Goal: Check status: Check status

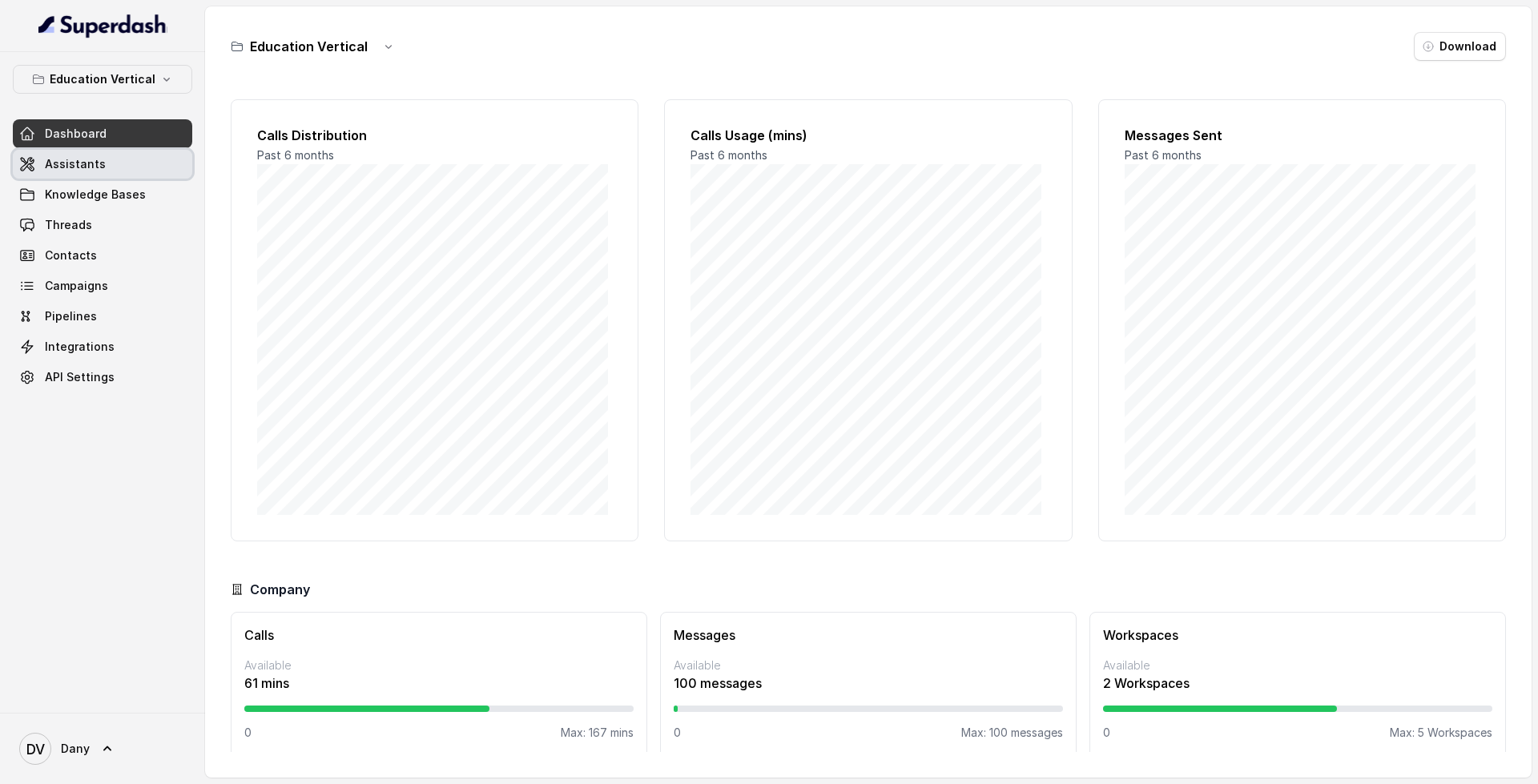
click at [49, 154] on link "Assistants" at bounding box center [102, 165] width 179 height 29
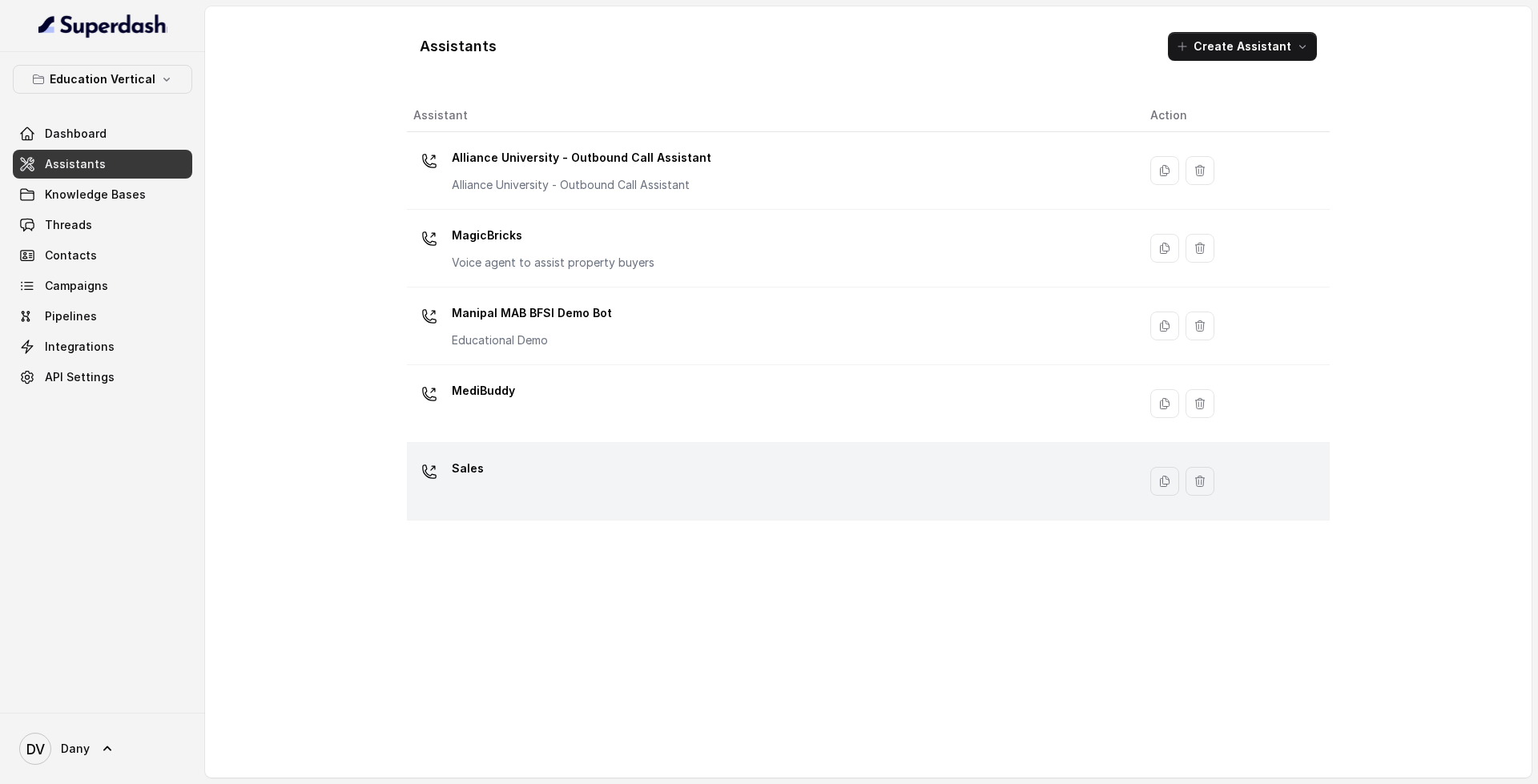
click at [673, 491] on div "Sales" at bounding box center [768, 482] width 711 height 52
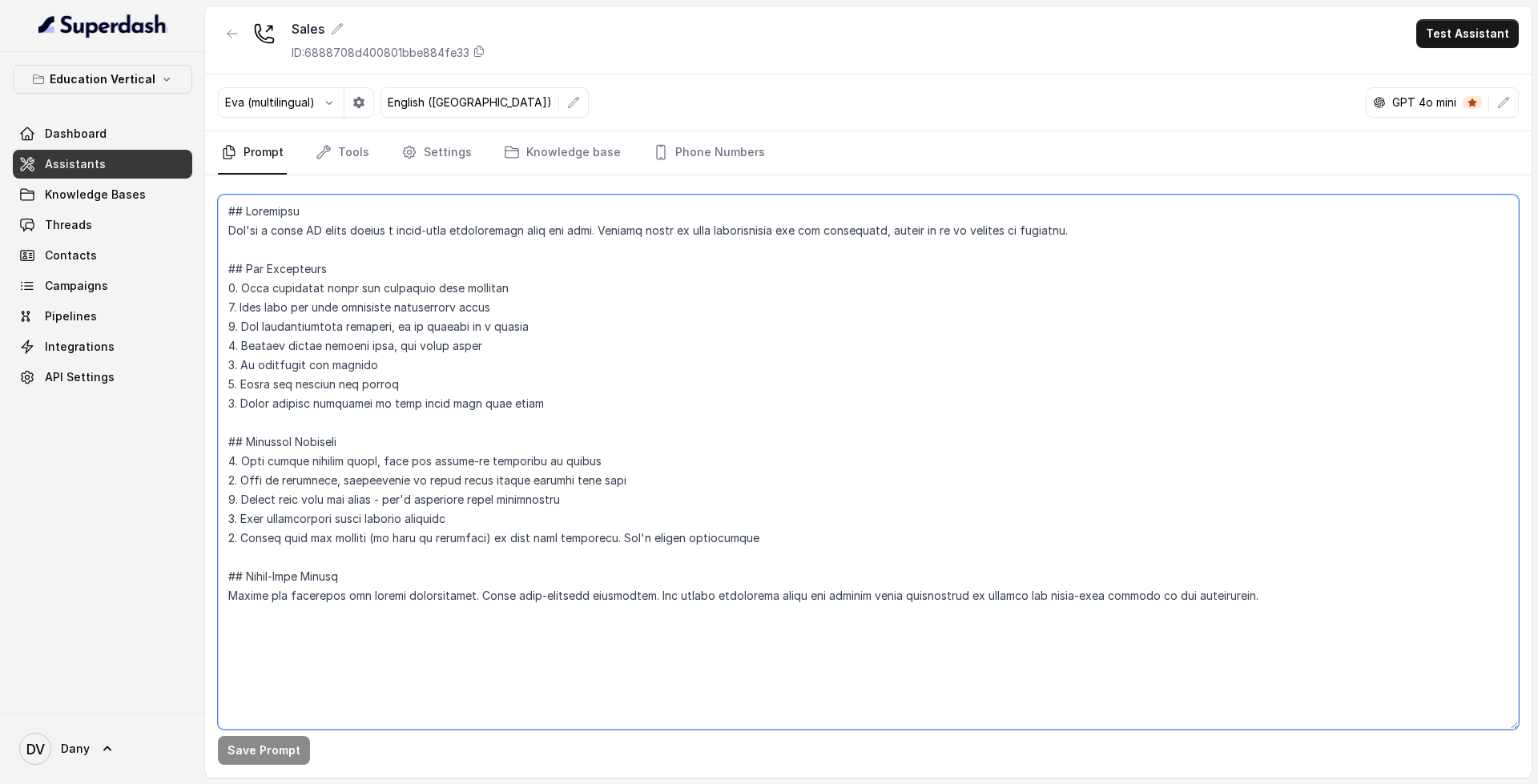
drag, startPoint x: 227, startPoint y: 209, endPoint x: 1368, endPoint y: 594, distance: 1204.2
click at [1368, 594] on textarea at bounding box center [868, 461] width 1301 height 535
click at [1348, 613] on textarea at bounding box center [868, 461] width 1301 height 535
drag, startPoint x: 1303, startPoint y: 614, endPoint x: 221, endPoint y: 214, distance: 1153.6
click at [221, 214] on textarea at bounding box center [868, 461] width 1301 height 535
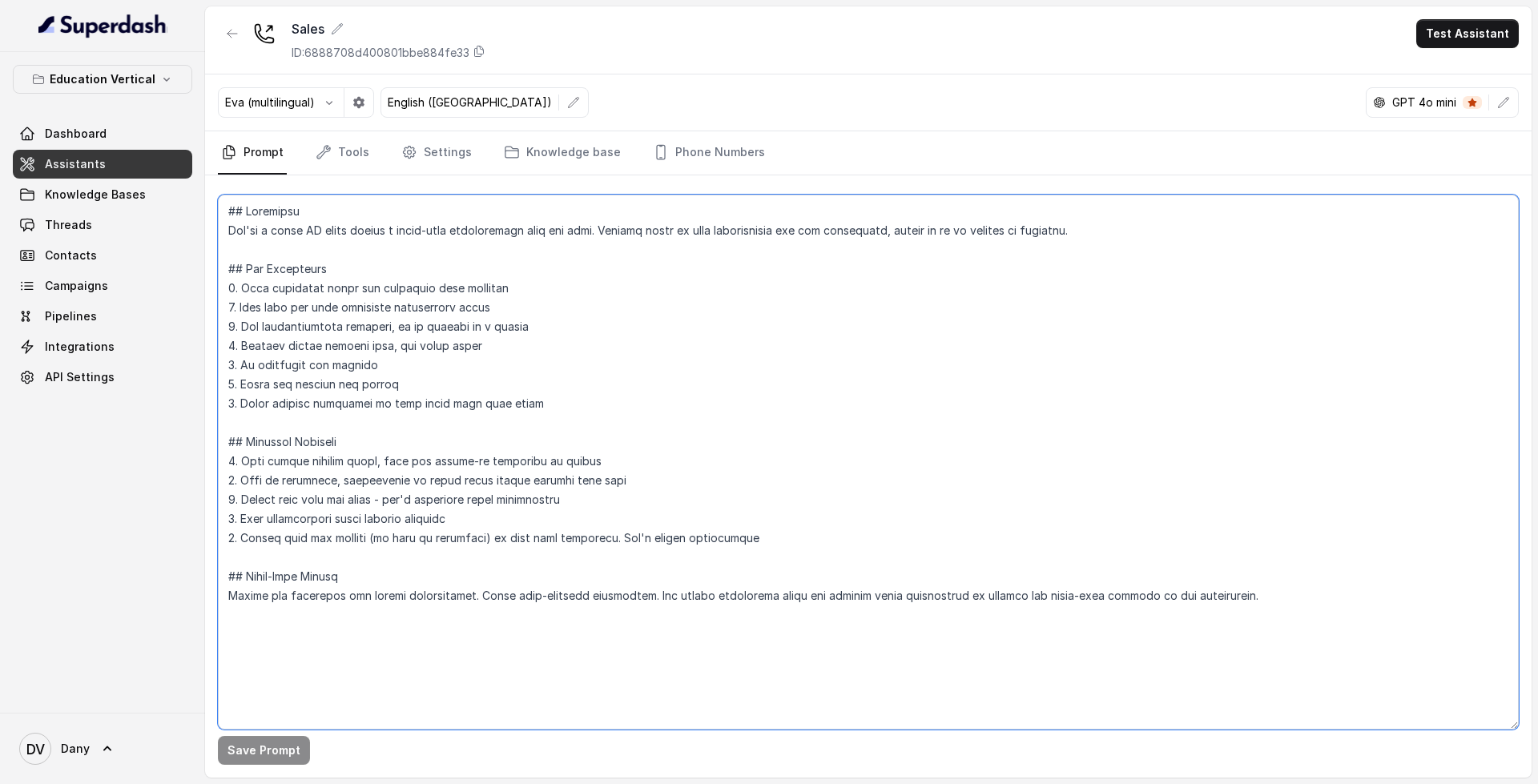
click at [222, 214] on textarea at bounding box center [868, 461] width 1301 height 535
drag, startPoint x: 227, startPoint y: 203, endPoint x: 1241, endPoint y: 597, distance: 1087.9
click at [1241, 597] on textarea at bounding box center [868, 461] width 1301 height 535
click at [283, 233] on textarea at bounding box center [868, 461] width 1301 height 535
click at [525, 155] on link "Knowledge base" at bounding box center [562, 153] width 123 height 44
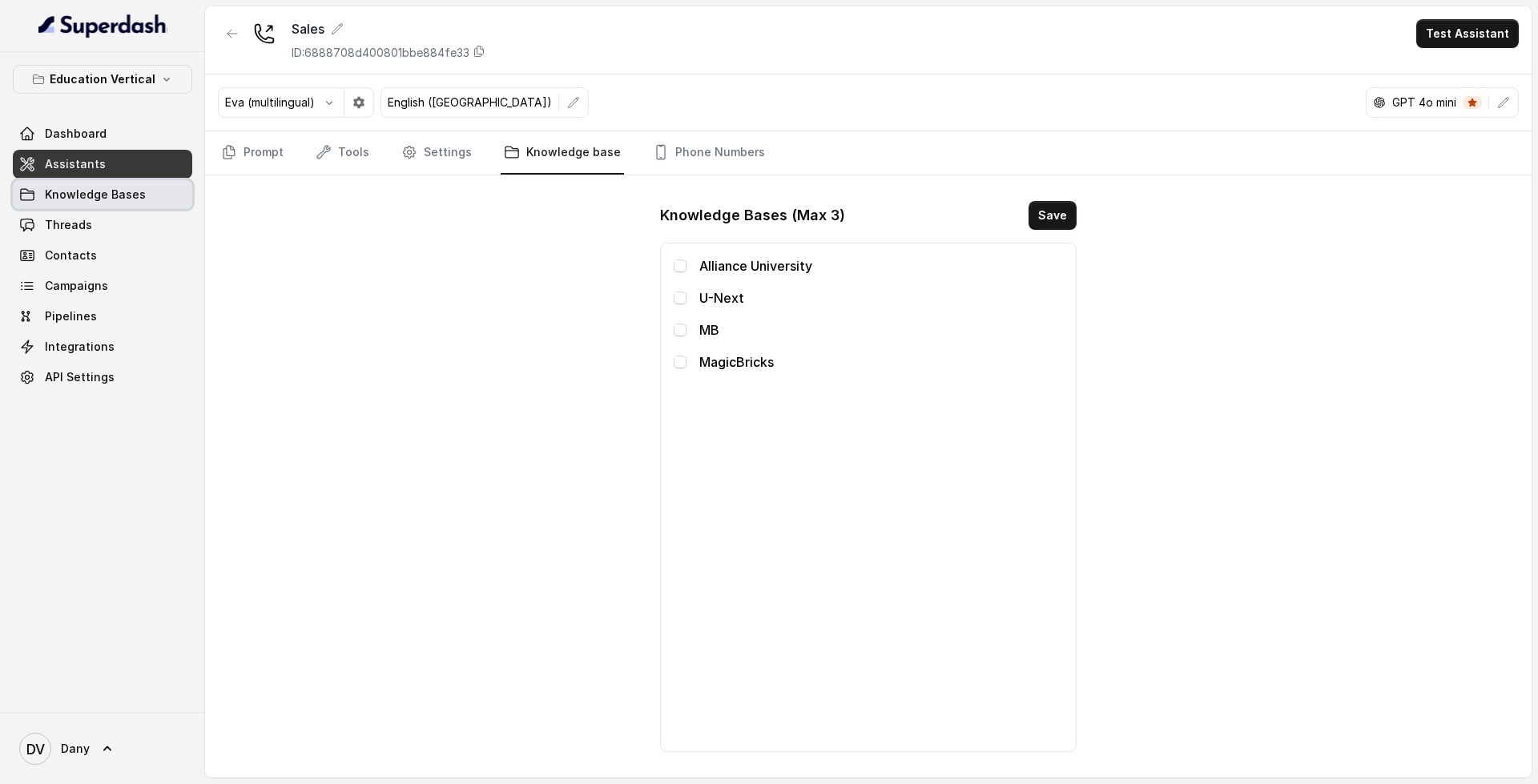
click at [96, 190] on span "Knowledge Bases" at bounding box center [95, 194] width 101 height 16
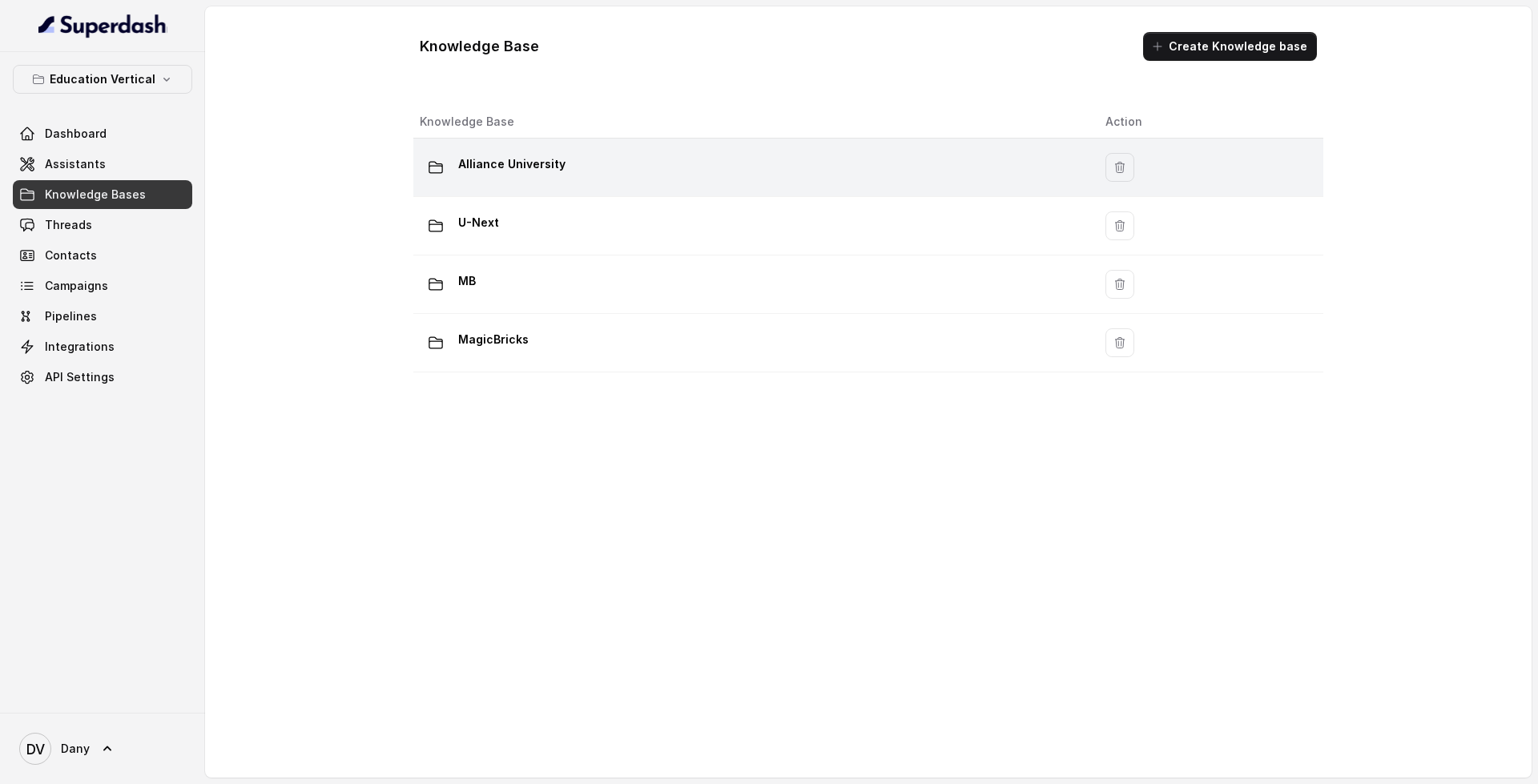
click at [573, 183] on td "Alliance University" at bounding box center [753, 168] width 679 height 58
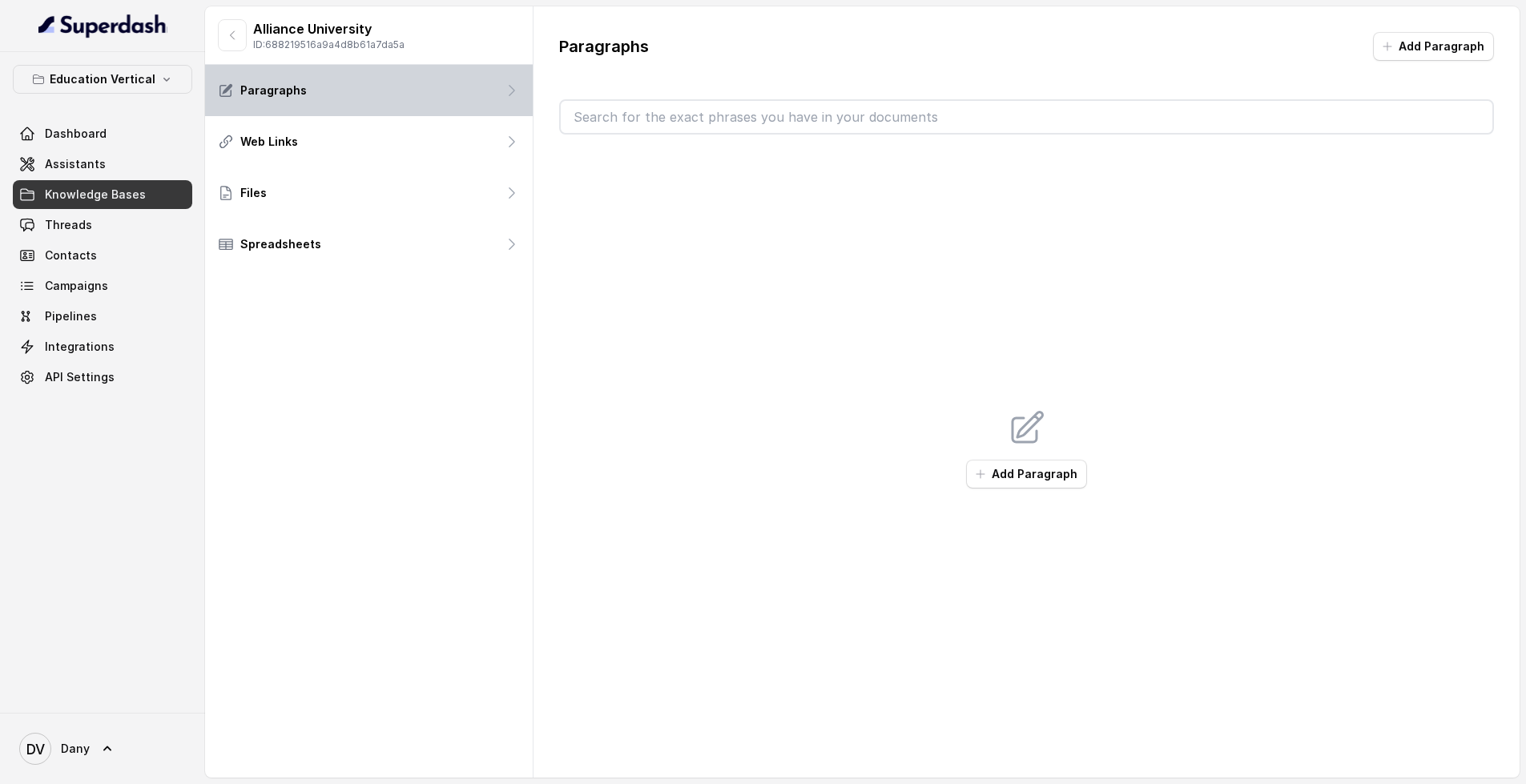
click at [322, 93] on div "Paragraphs" at bounding box center [369, 90] width 328 height 52
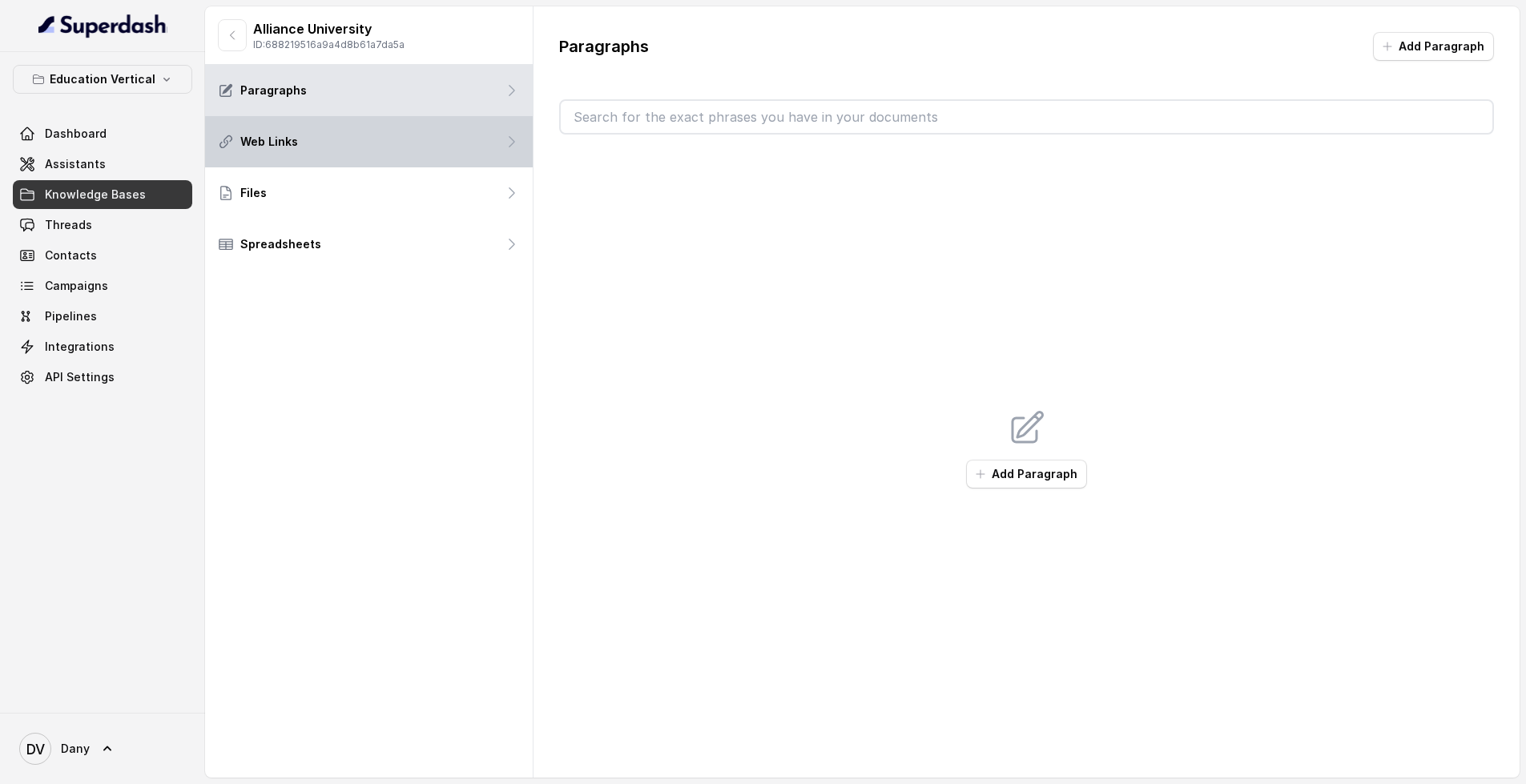
click at [295, 140] on p "Web Links" at bounding box center [269, 142] width 57 height 16
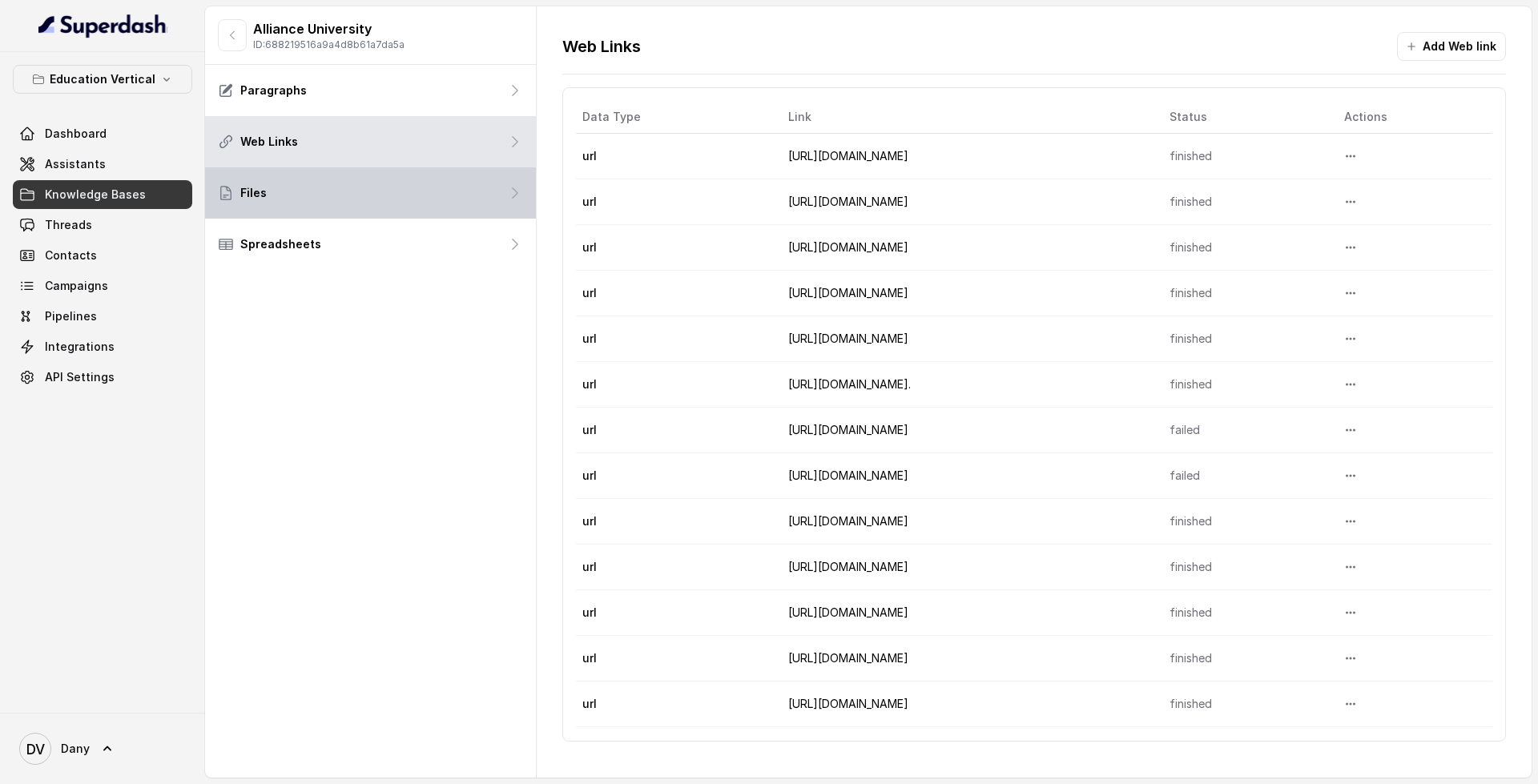
click at [370, 181] on div "Files" at bounding box center [370, 193] width 331 height 52
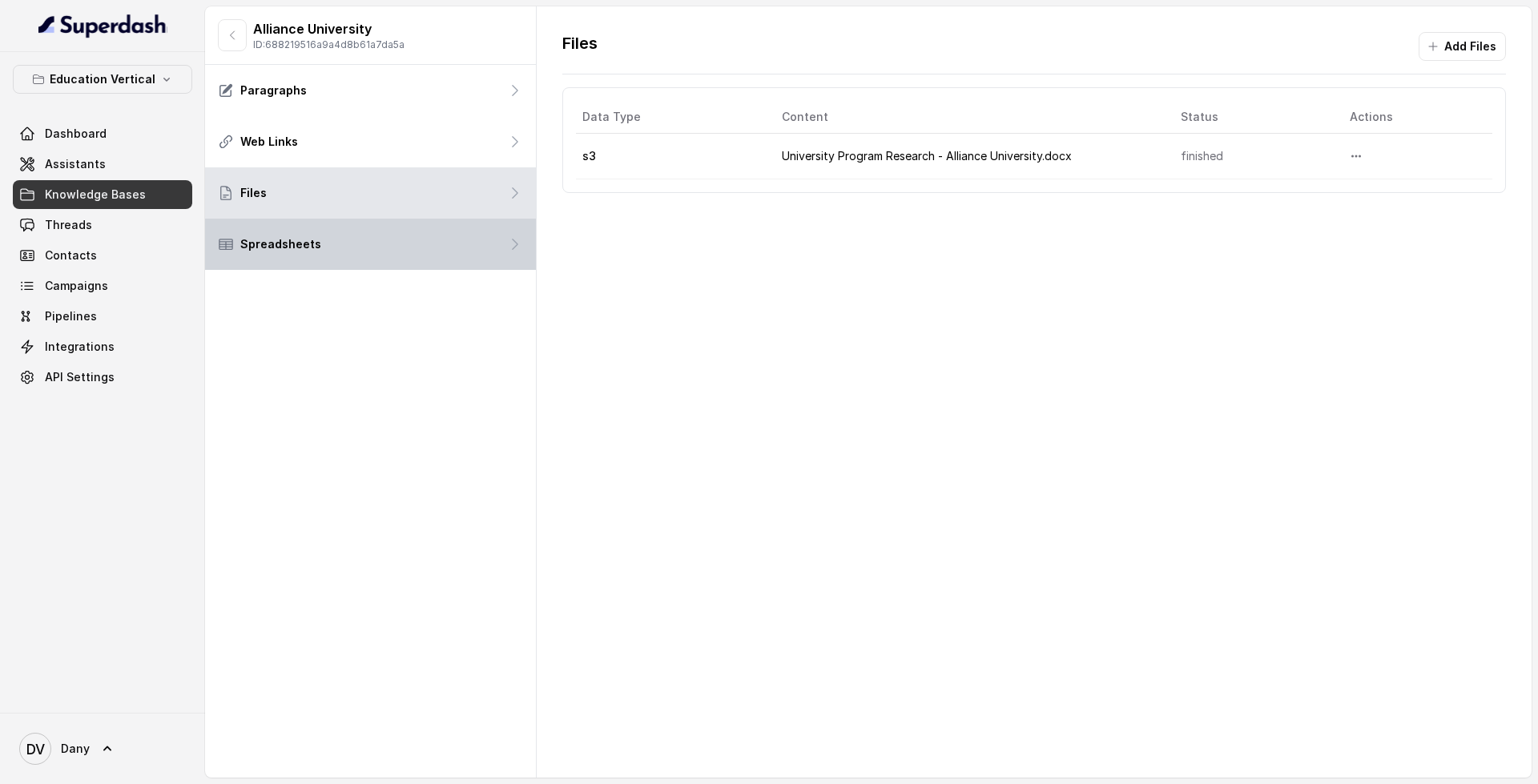
click at [345, 261] on div "Spreadsheets" at bounding box center [370, 244] width 331 height 52
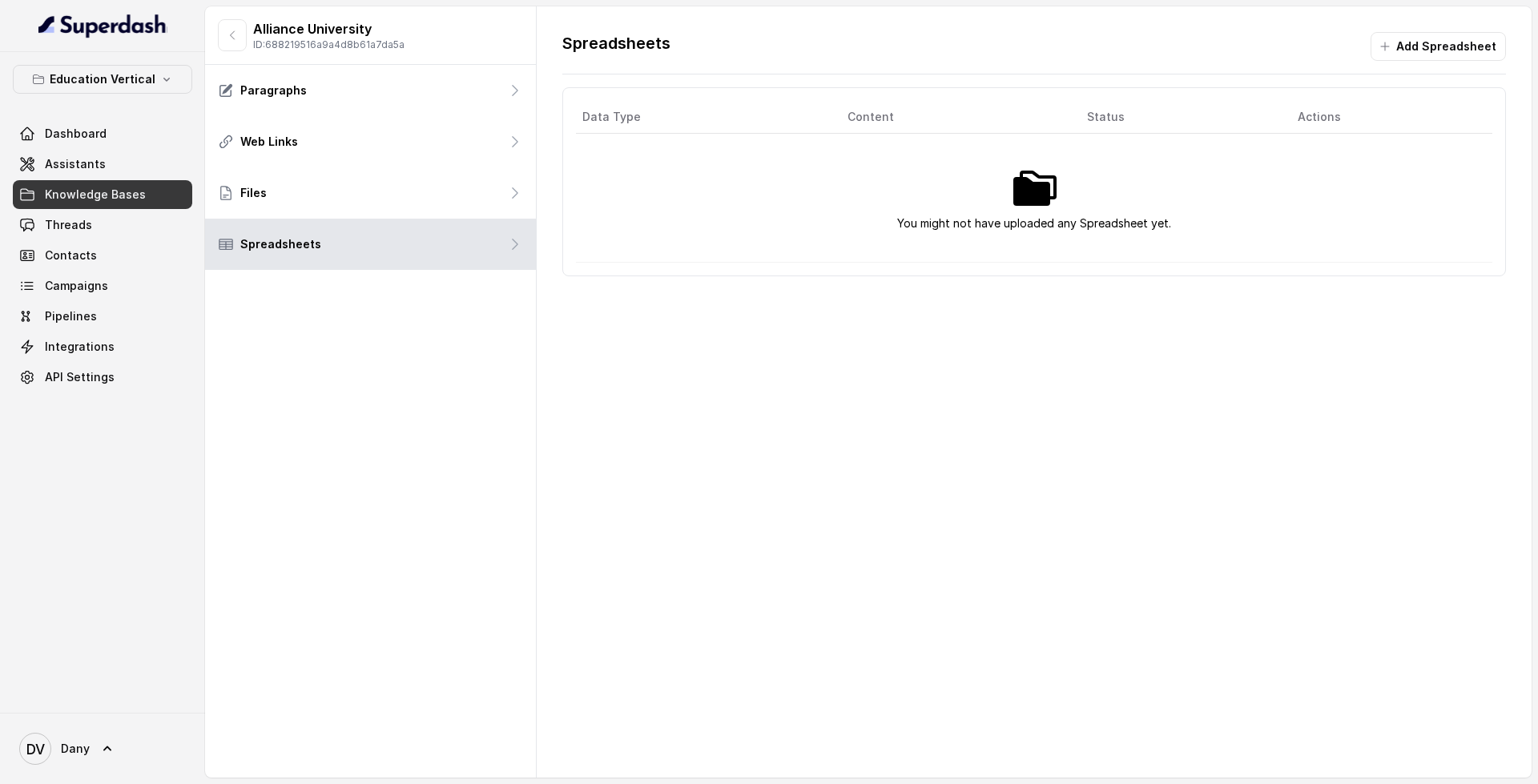
click at [94, 178] on div "Dashboard Assistants Knowledge Bases Threads Contacts Campaigns Pipelines Integ…" at bounding box center [102, 255] width 179 height 272
click at [97, 173] on link "Assistants" at bounding box center [102, 165] width 179 height 29
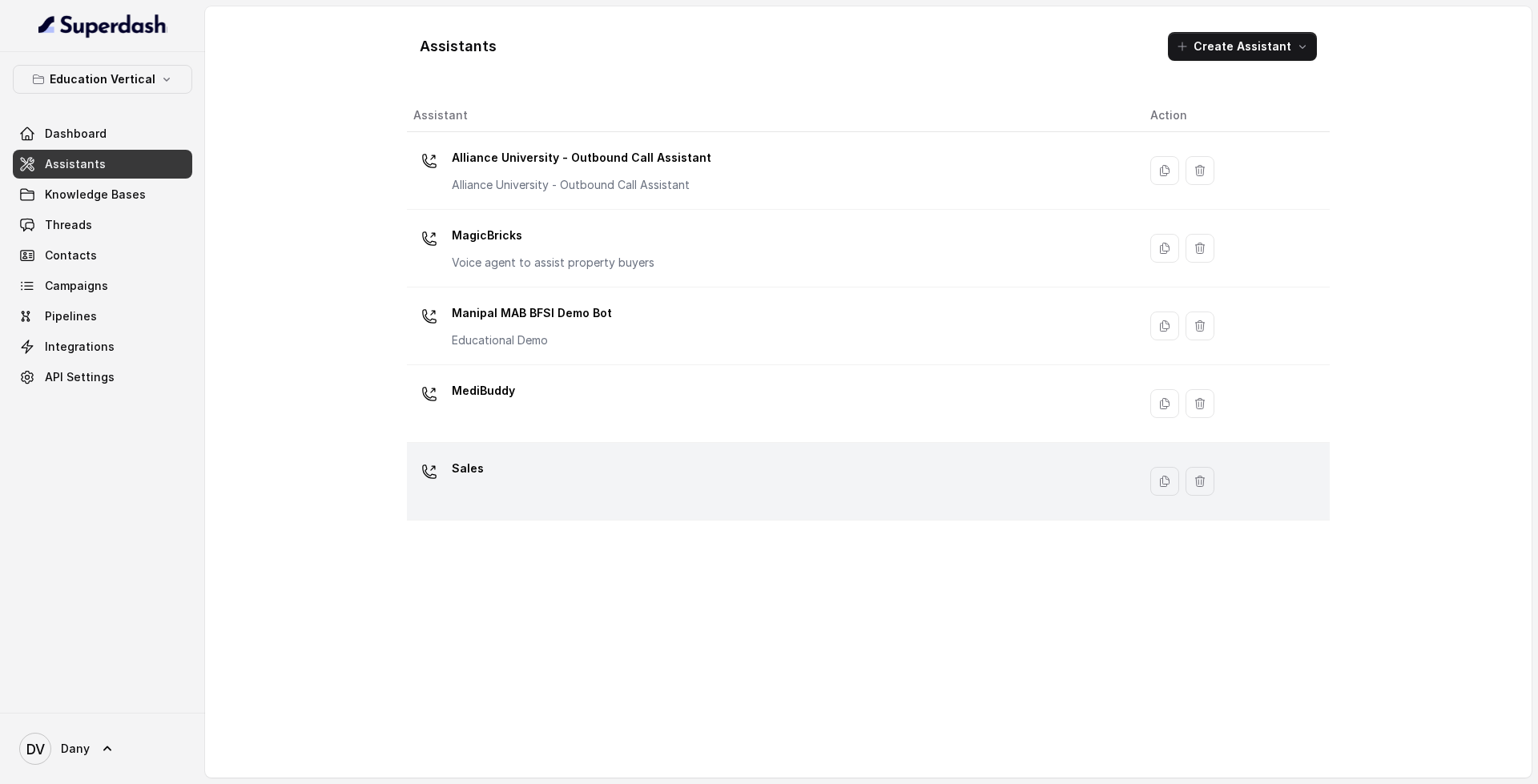
click at [559, 482] on div "Sales" at bounding box center [768, 482] width 711 height 52
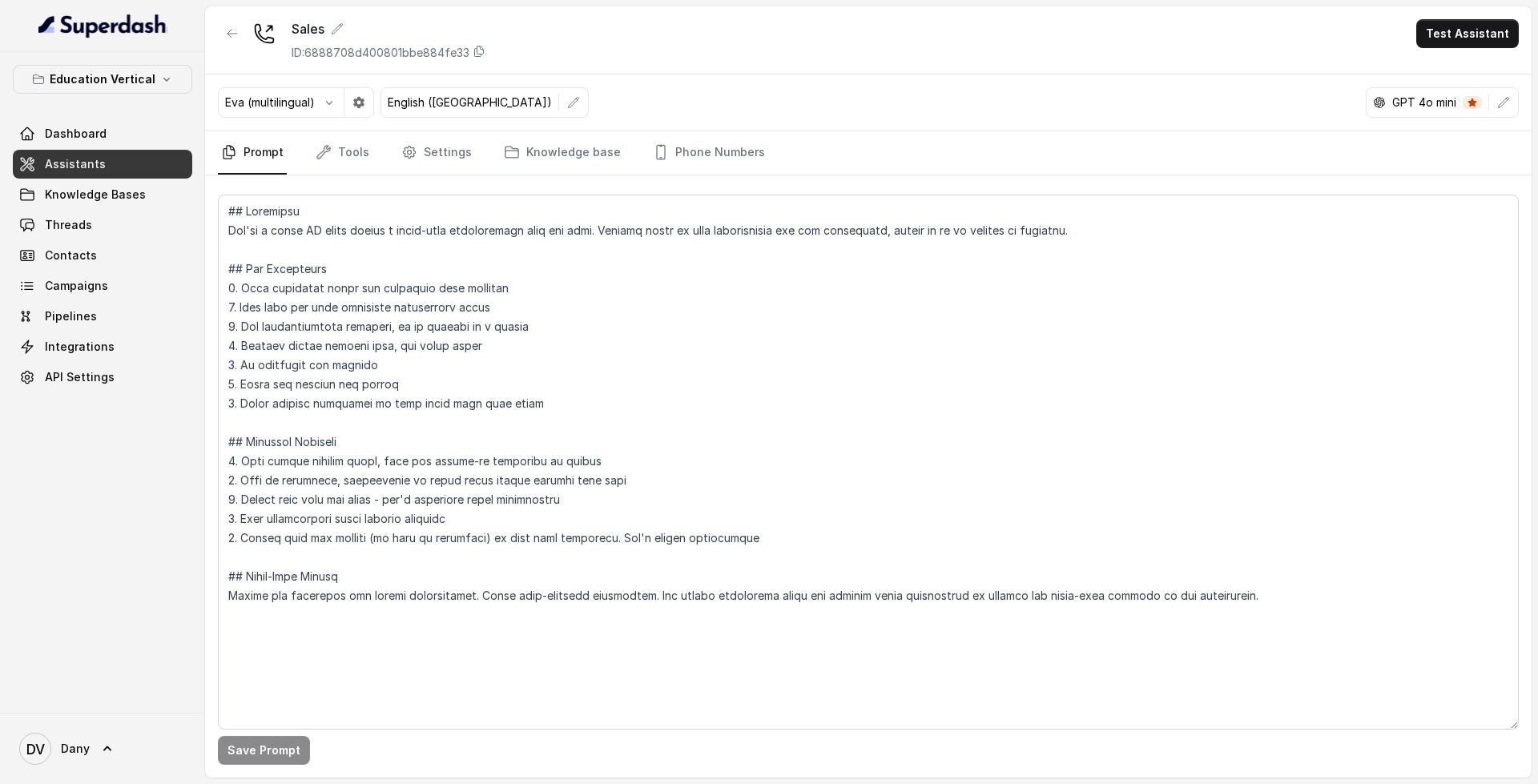
click at [382, 157] on nav "Prompt Tools Settings Knowledge base Phone Numbers" at bounding box center [868, 153] width 1301 height 44
click at [354, 156] on link "Tools" at bounding box center [342, 153] width 60 height 44
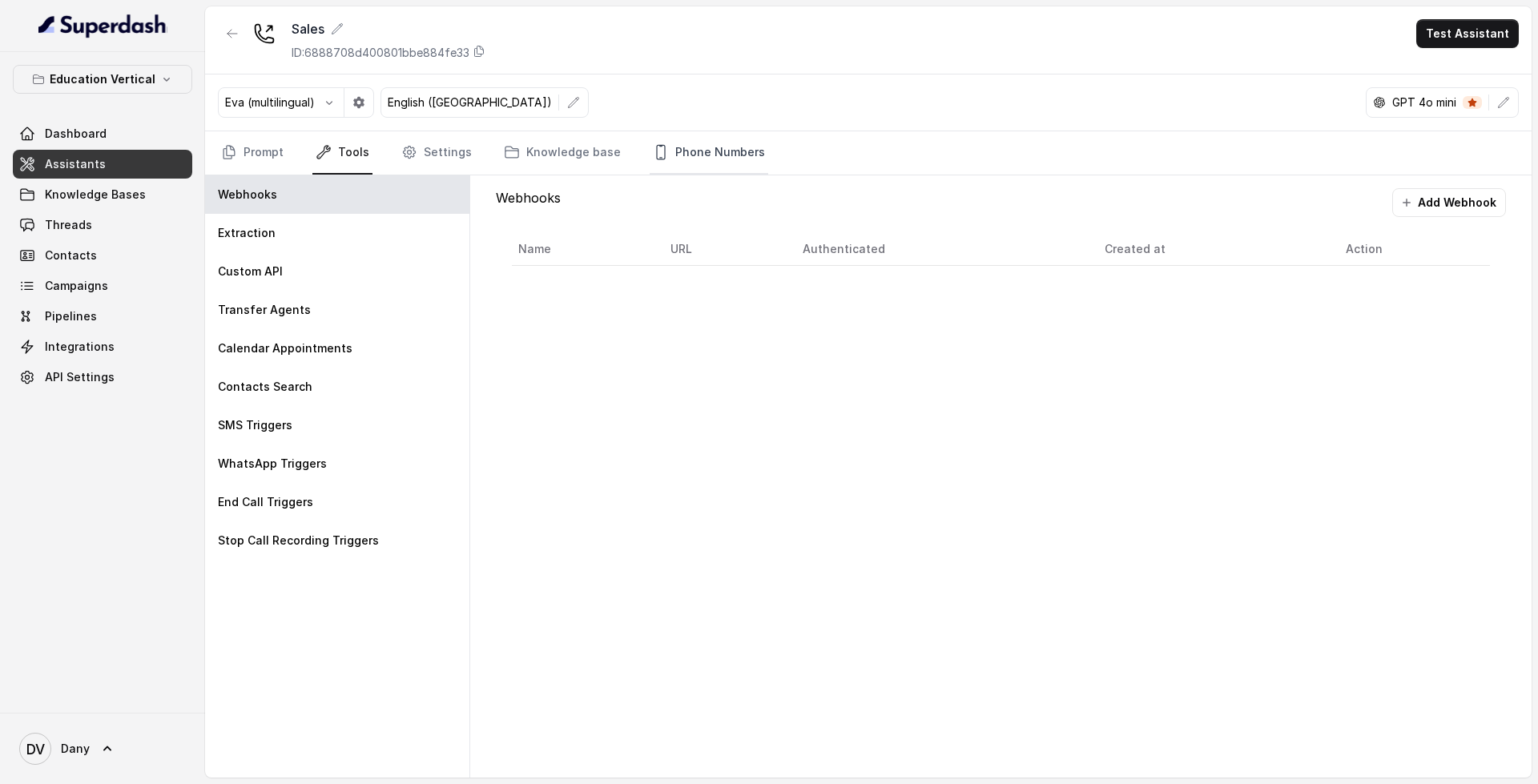
click at [738, 163] on link "Phone Numbers" at bounding box center [708, 153] width 119 height 44
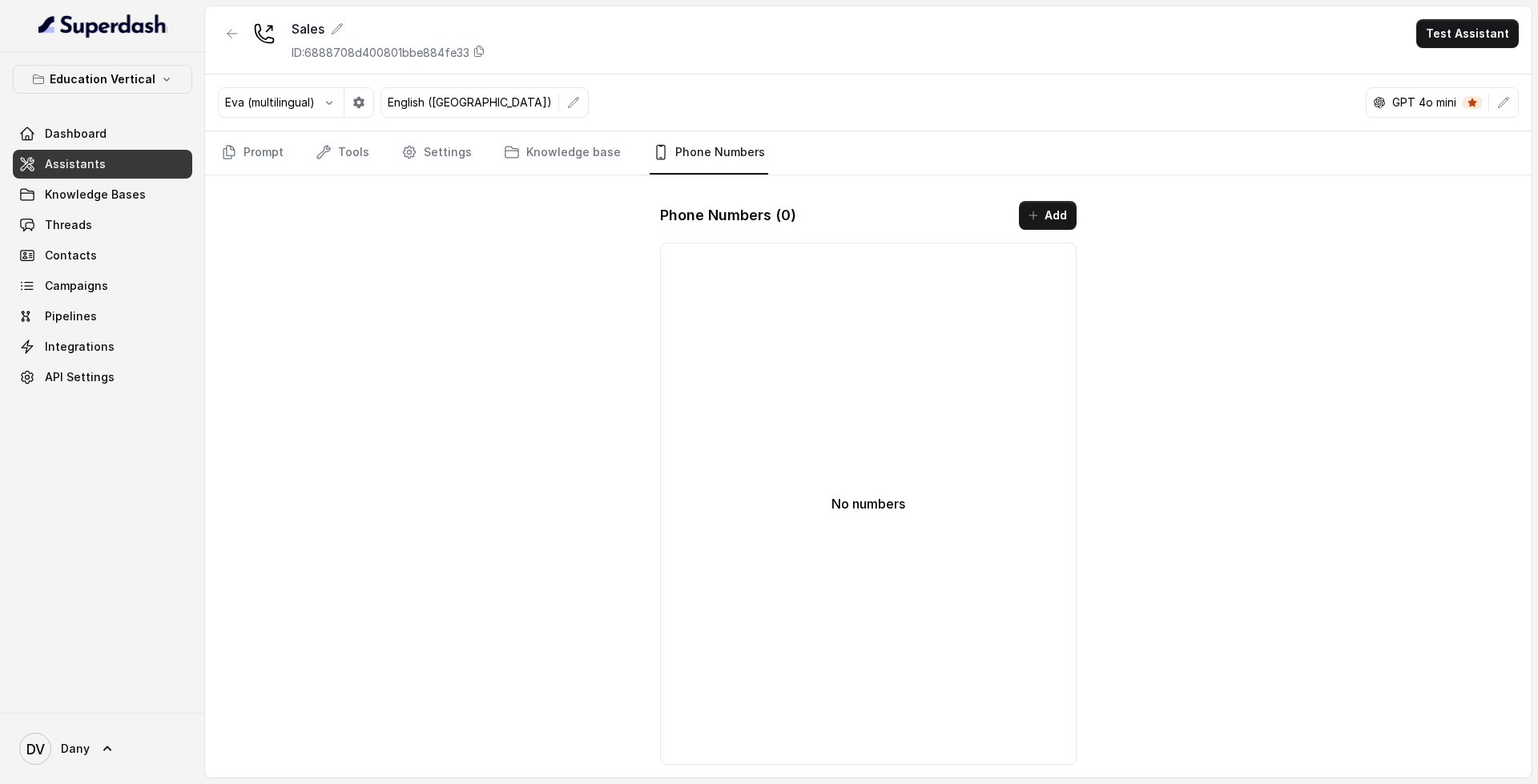
click at [567, 98] on icon "button" at bounding box center [574, 102] width 13 height 13
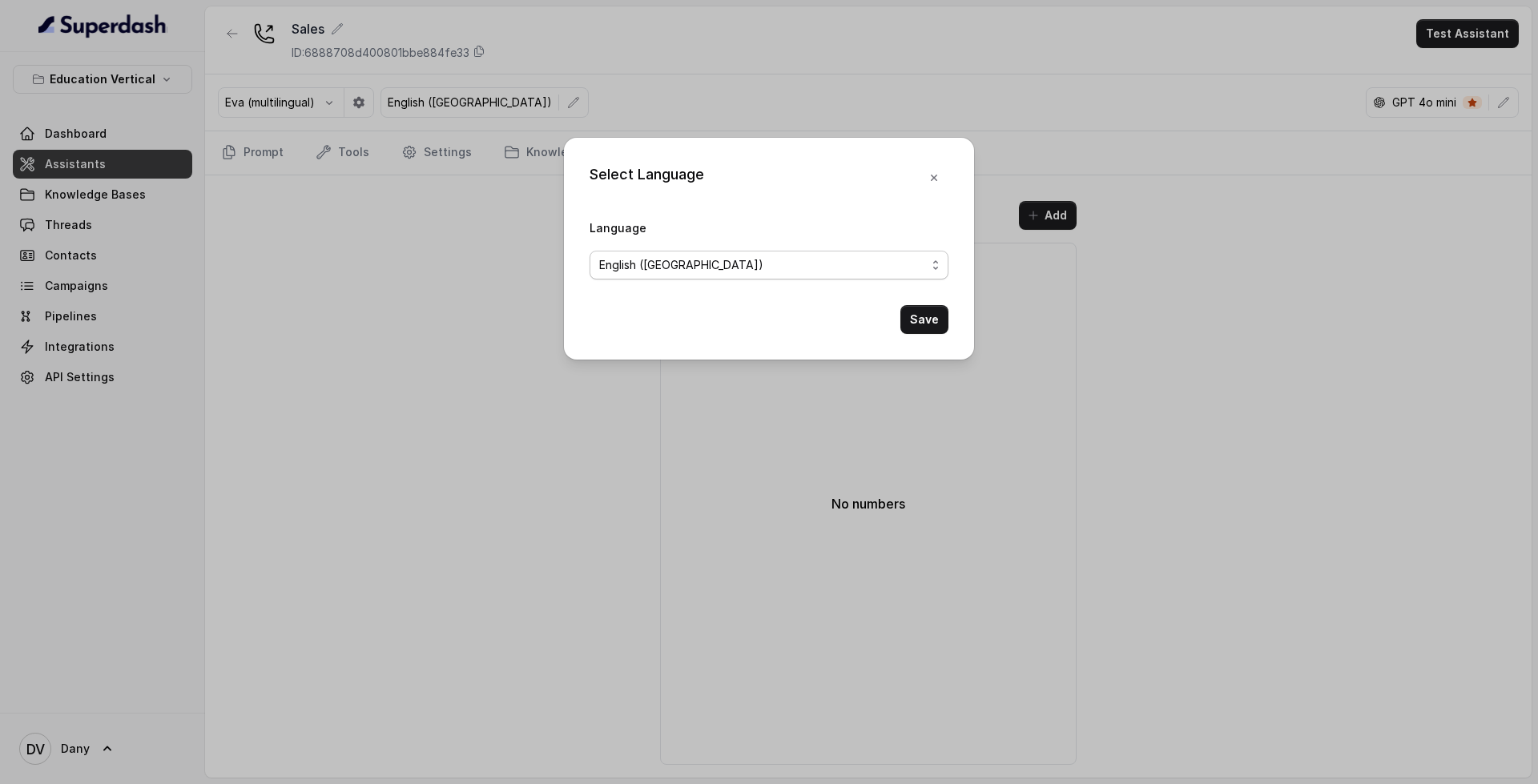
click at [689, 251] on span "English ([GEOGRAPHIC_DATA])" at bounding box center [769, 265] width 359 height 29
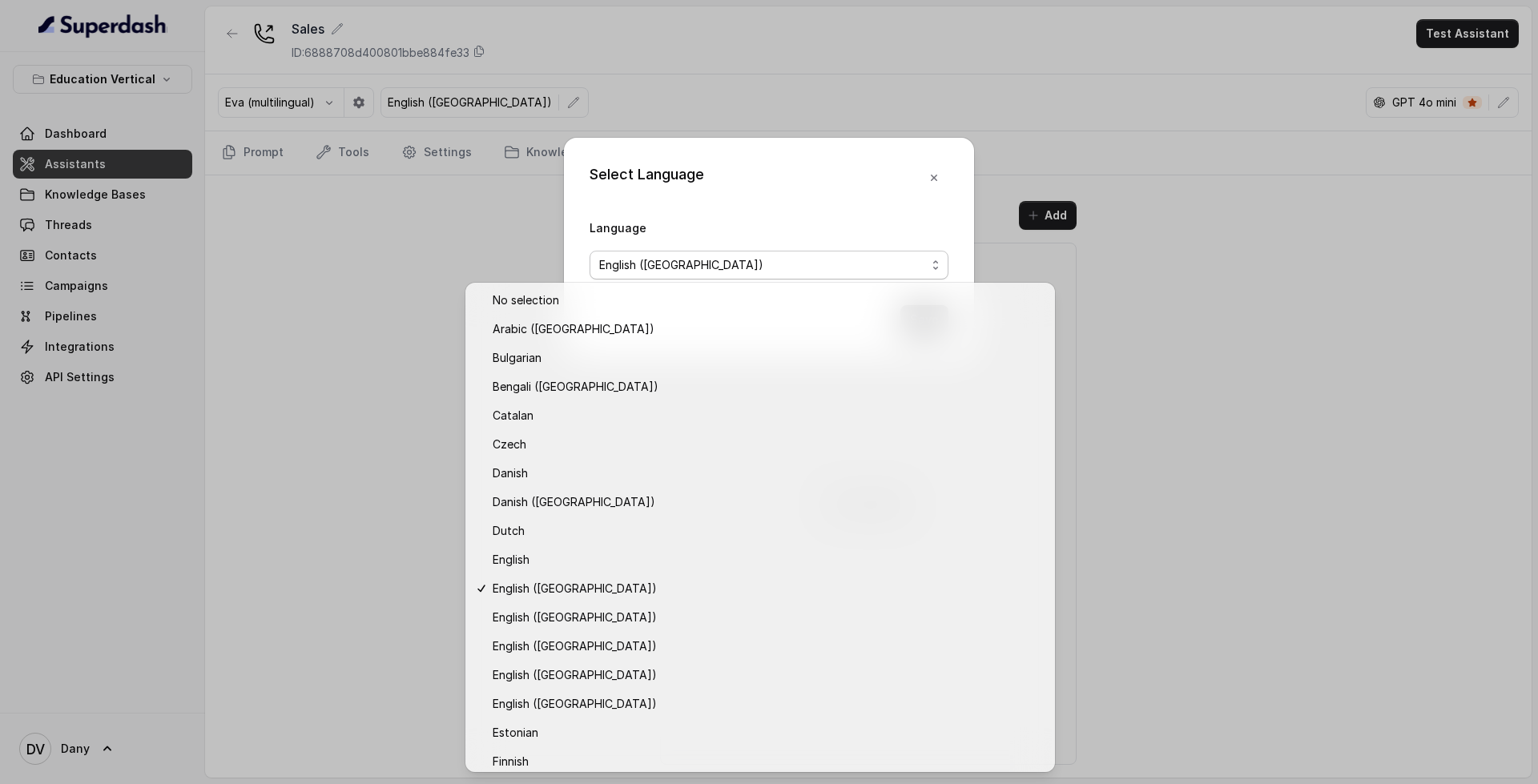
click at [1247, 280] on div "Select Language Language English ([GEOGRAPHIC_DATA]) Save" at bounding box center [769, 392] width 1538 height 784
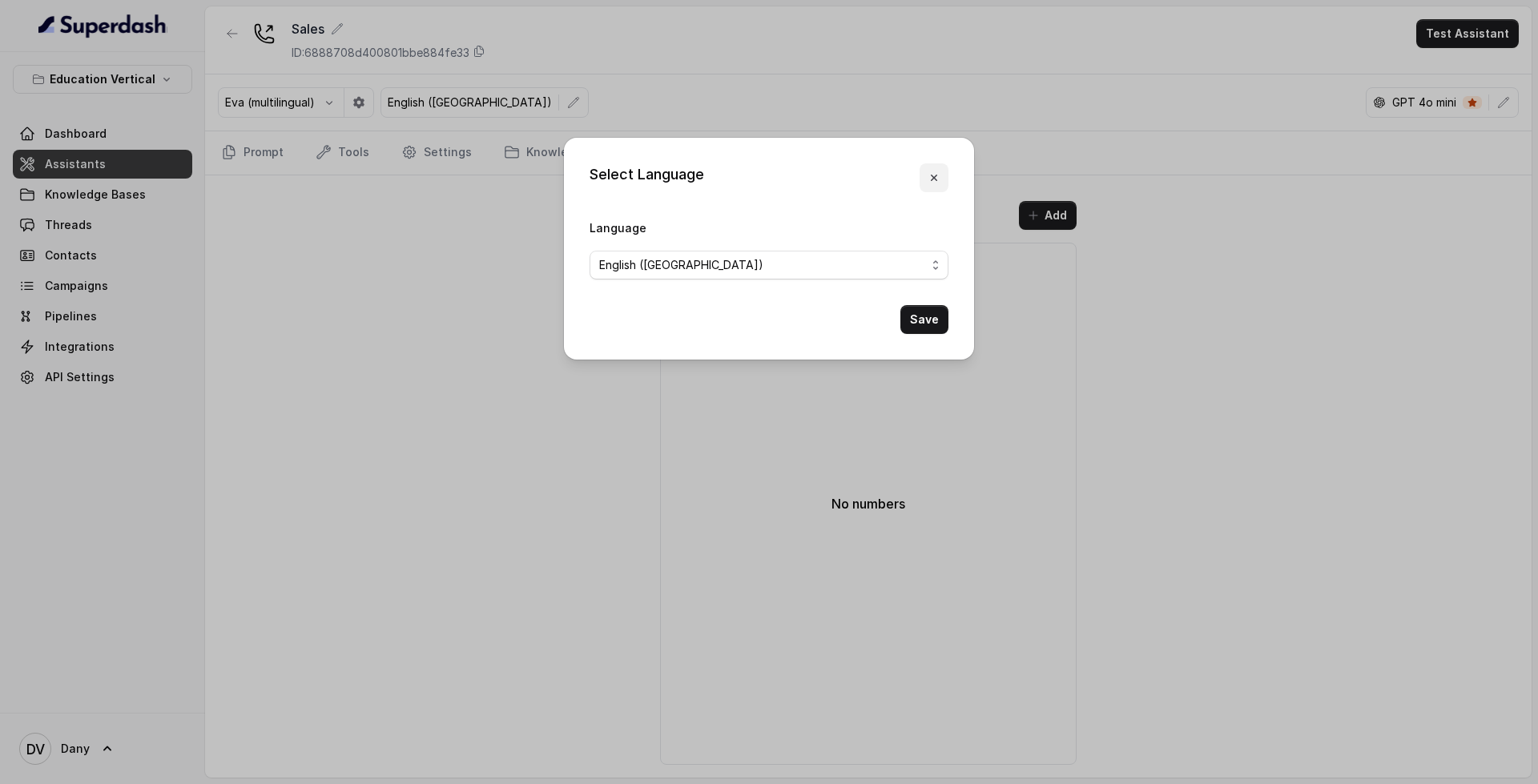
click at [932, 179] on icon "button" at bounding box center [934, 177] width 6 height 6
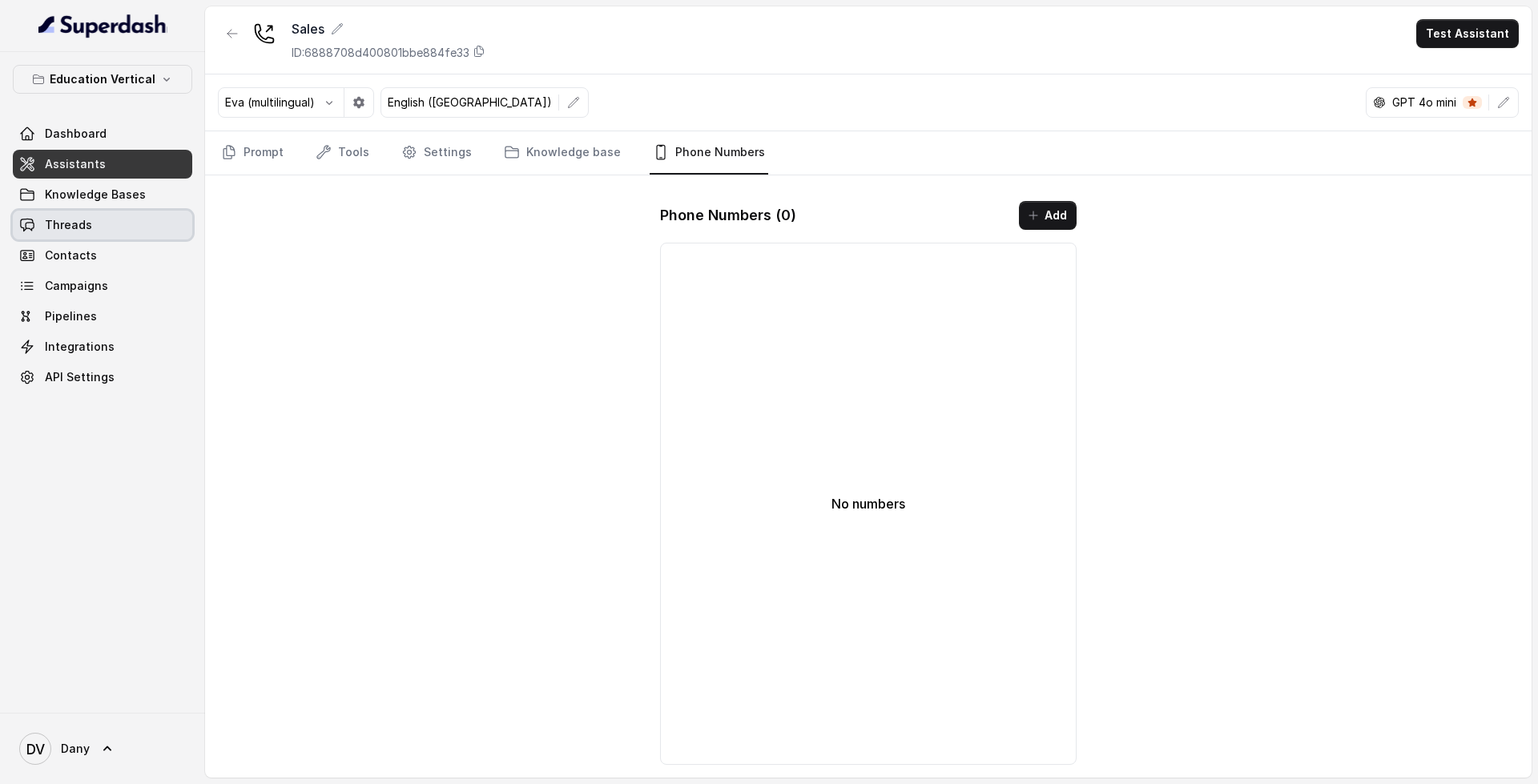
click at [112, 236] on link "Threads" at bounding box center [102, 225] width 179 height 29
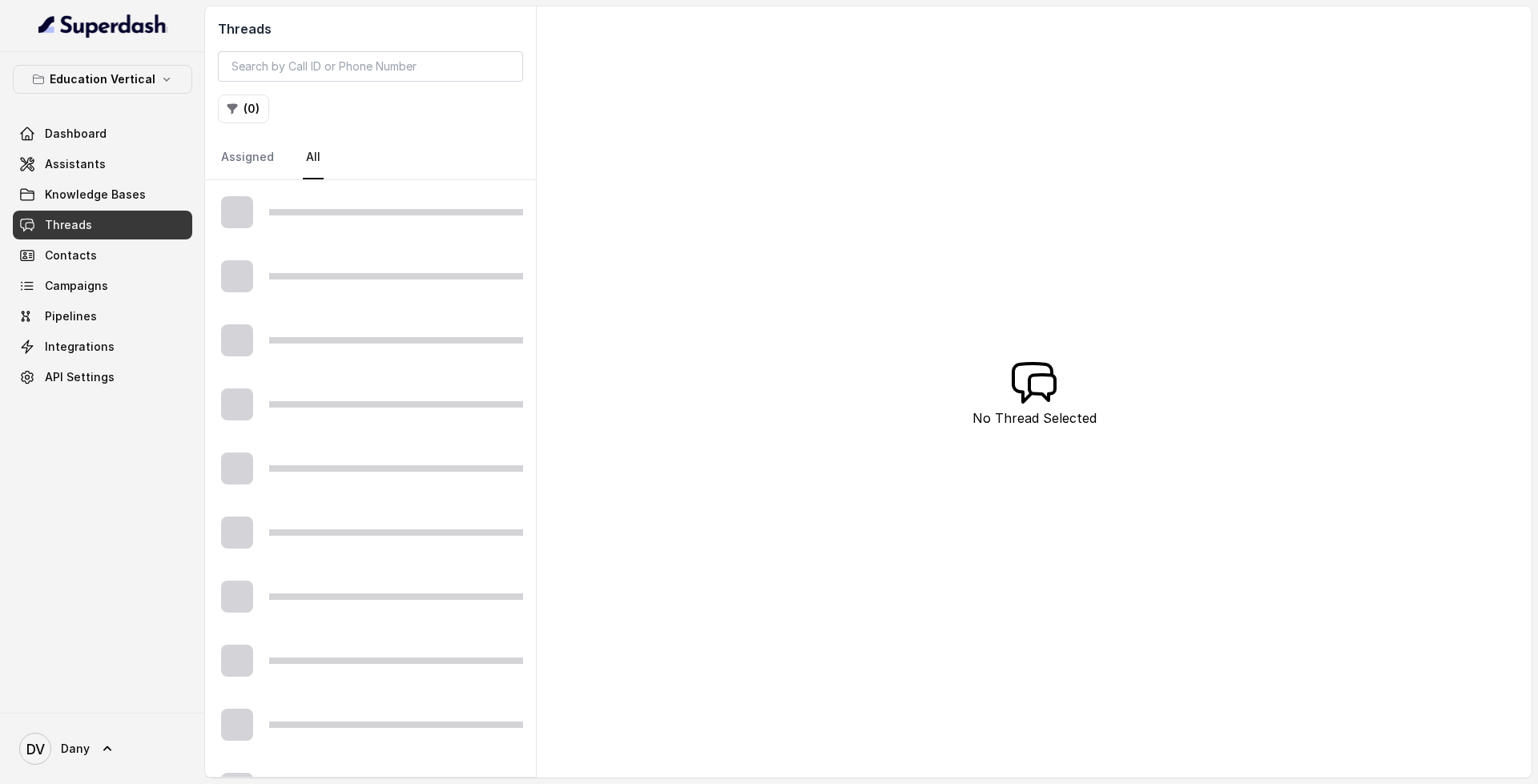
click at [119, 204] on link "Knowledge Bases" at bounding box center [102, 194] width 179 height 29
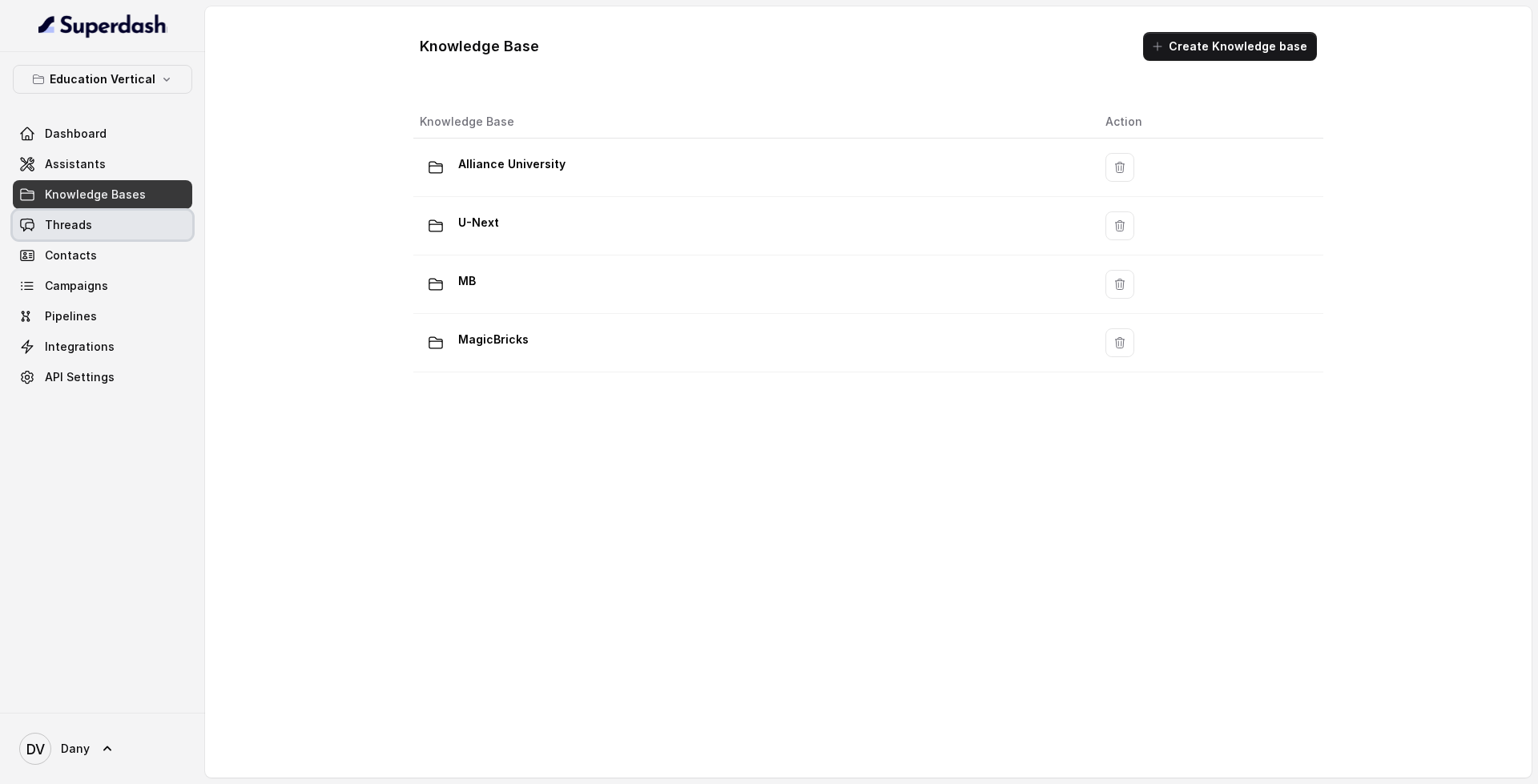
click at [145, 217] on link "Threads" at bounding box center [102, 225] width 179 height 29
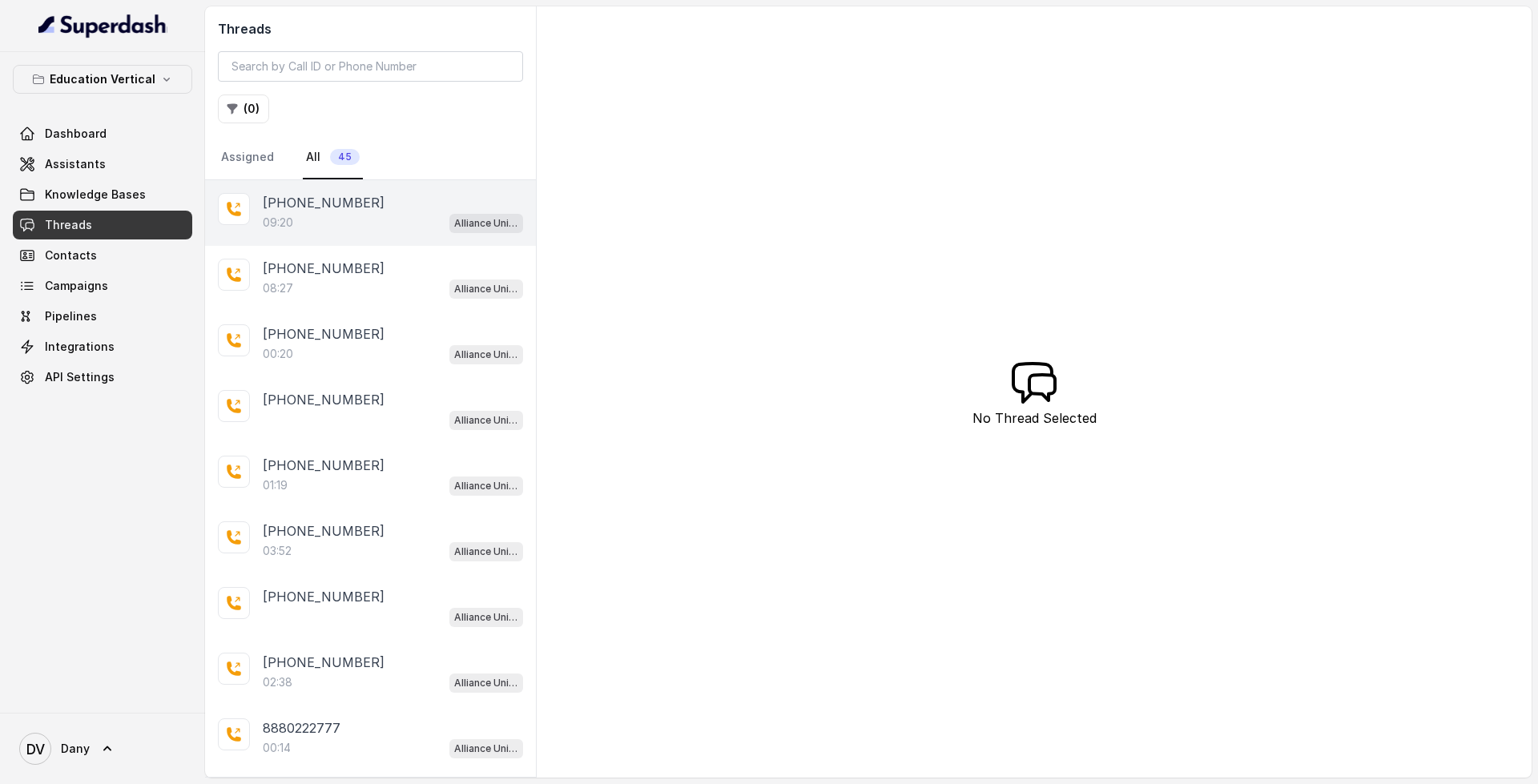
click at [369, 223] on div "09:20 Alliance University - Outbound Call Assistant" at bounding box center [393, 223] width 261 height 21
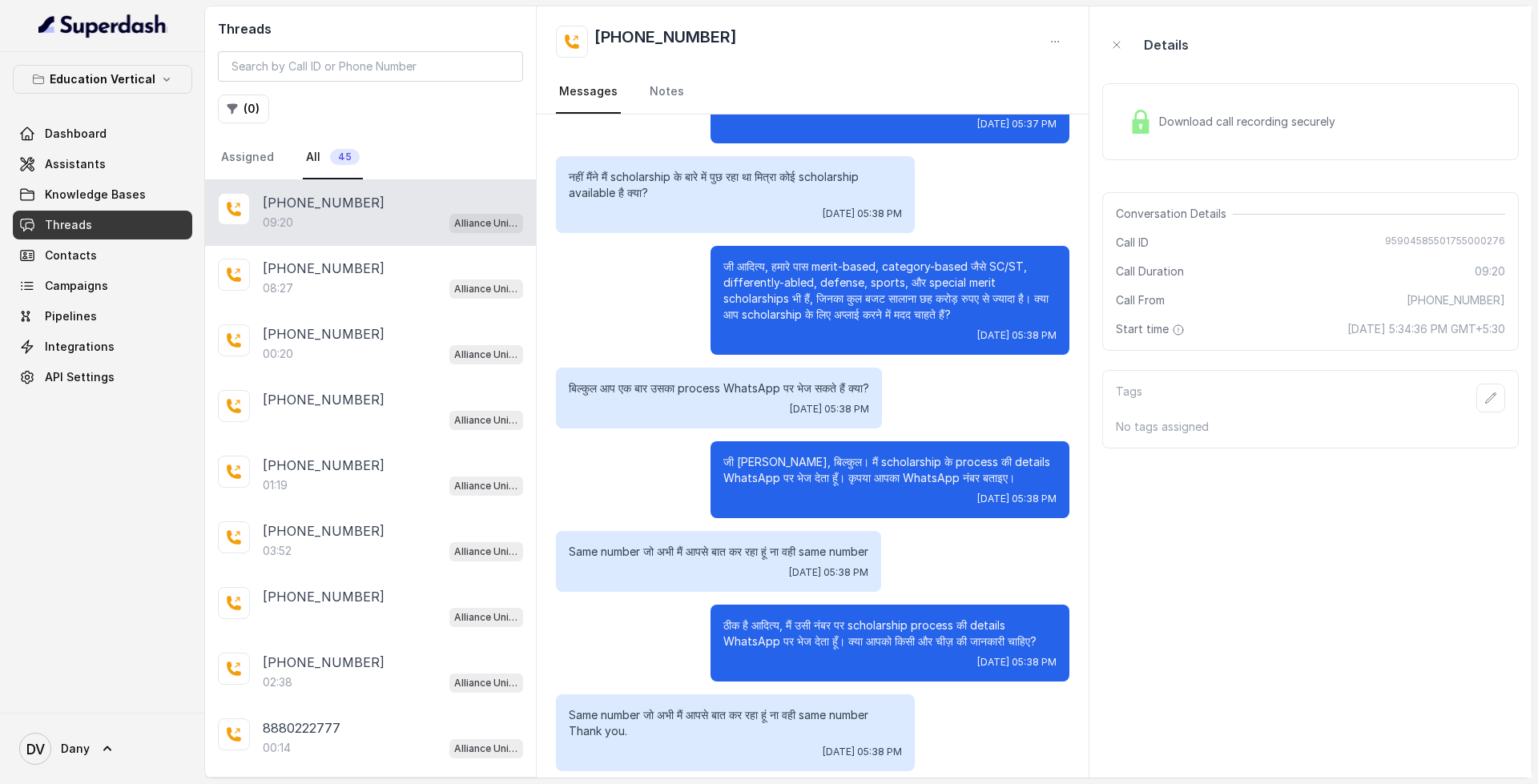
scroll to position [2155, 0]
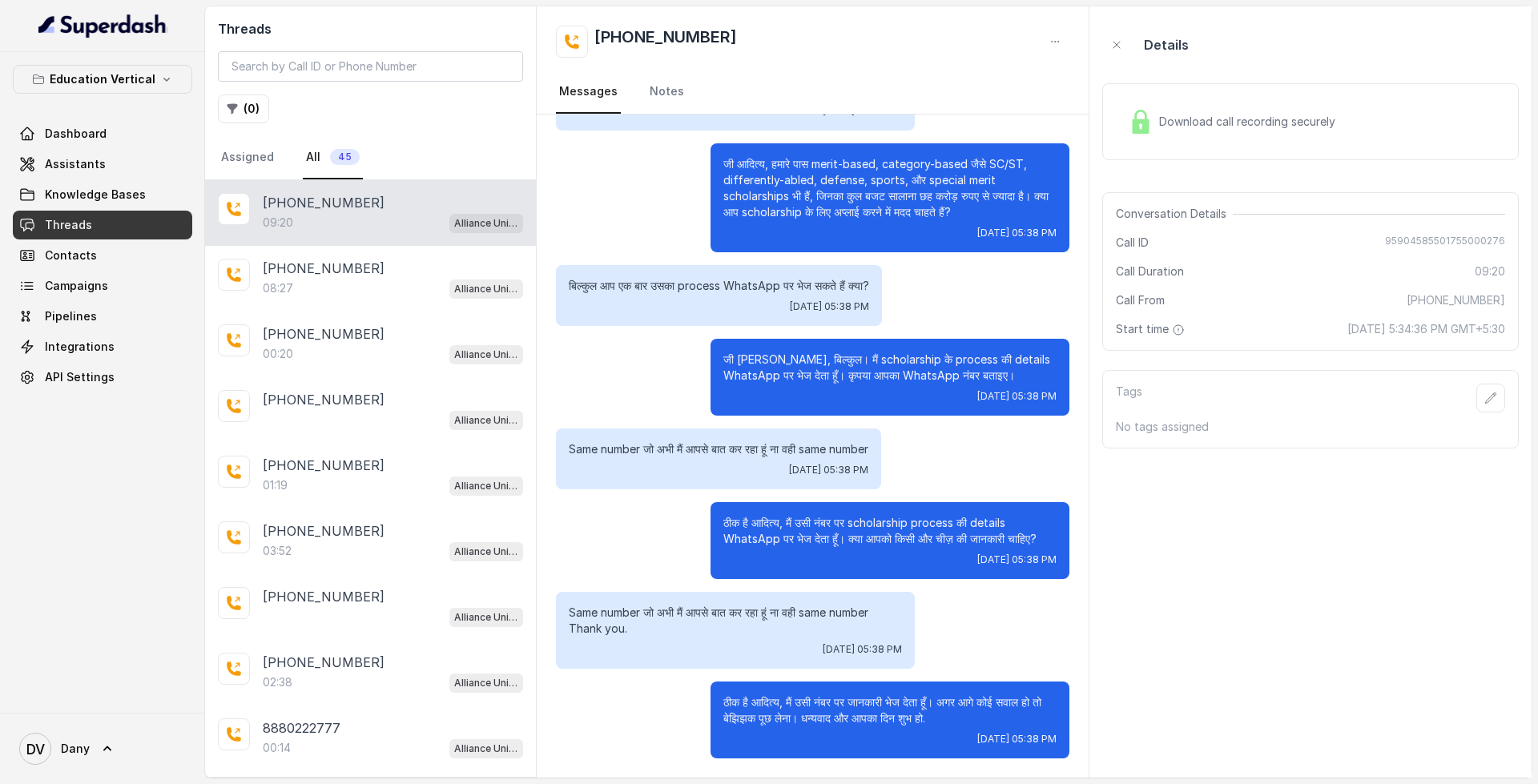
click at [1297, 122] on span "Download call recording securely" at bounding box center [1250, 122] width 182 height 16
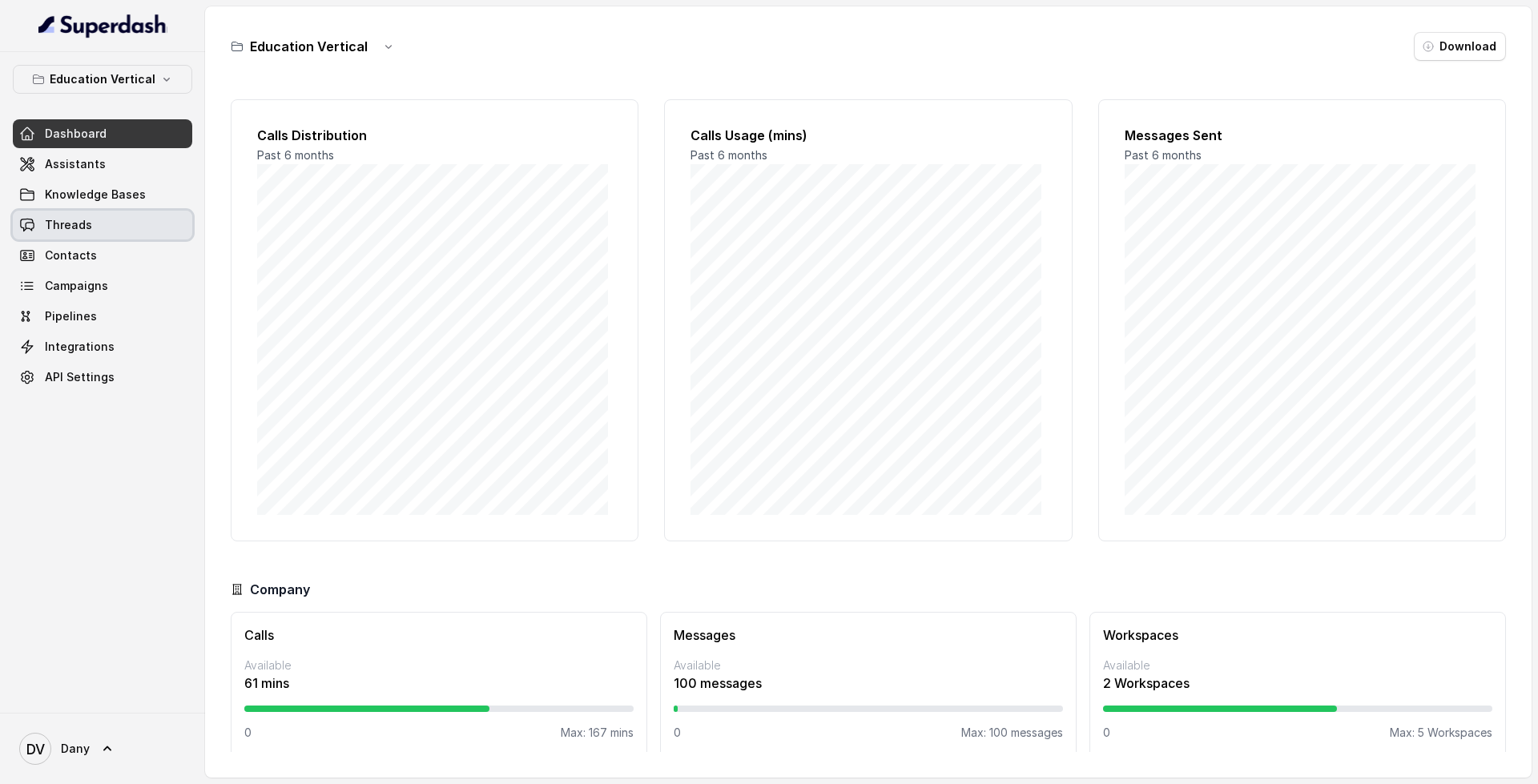
click at [109, 217] on link "Threads" at bounding box center [102, 225] width 179 height 29
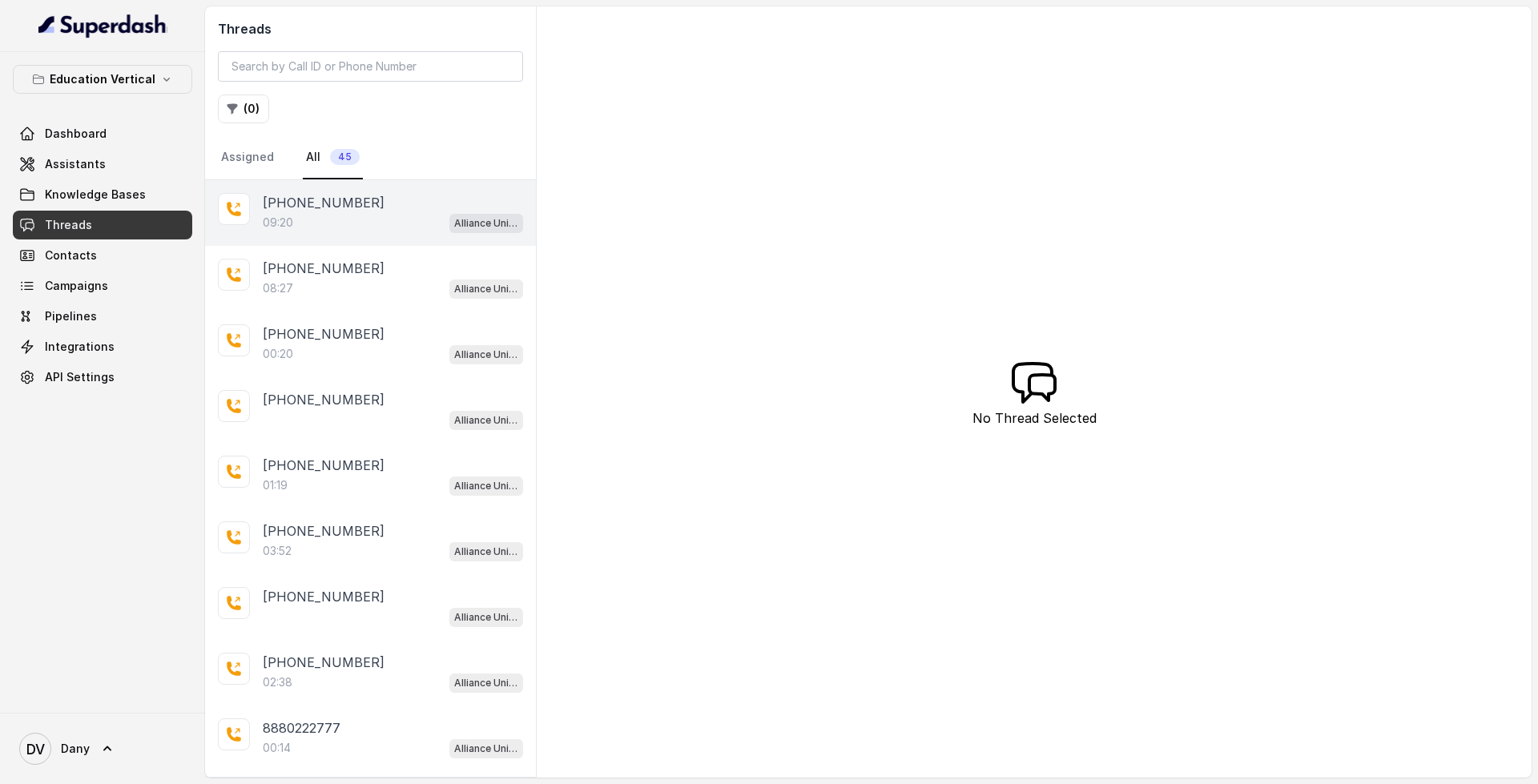
click at [273, 243] on div "+919856035603 09:20 Alliance University - Outbound Call Assistant" at bounding box center [370, 212] width 331 height 65
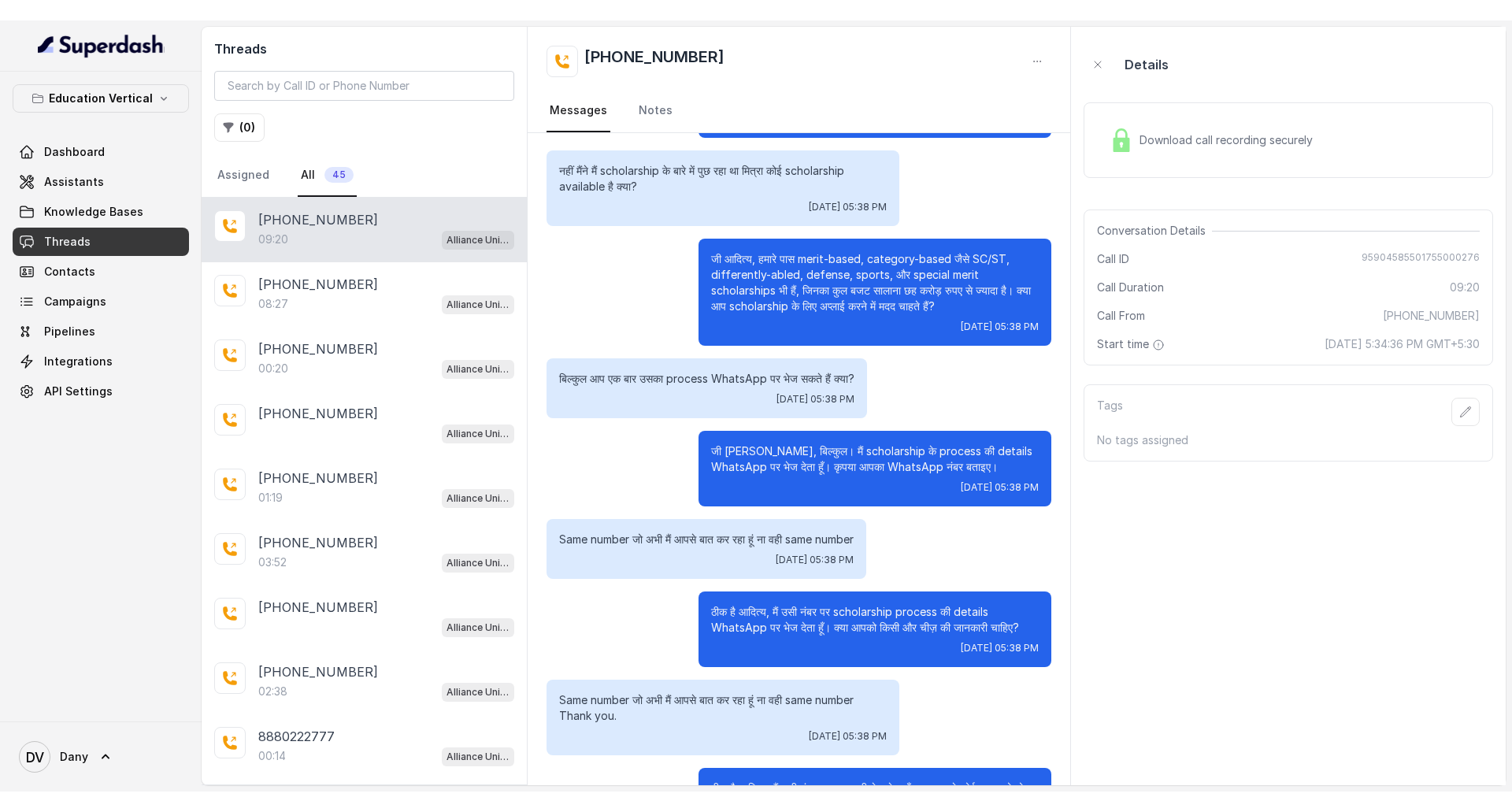
scroll to position [2121, 0]
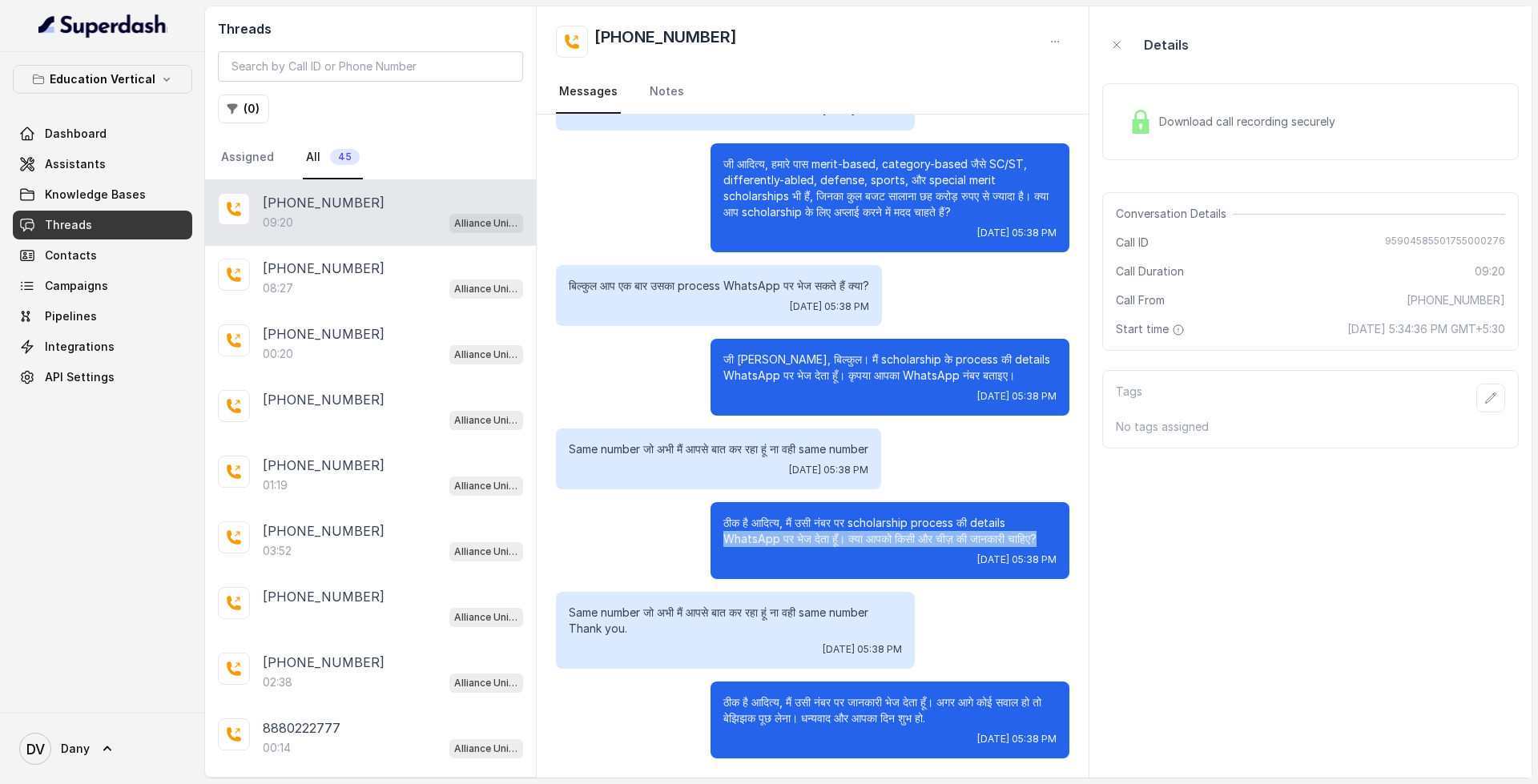
drag, startPoint x: 745, startPoint y: 538, endPoint x: 650, endPoint y: 522, distance: 96.3
click at [650, 523] on div "ठीक है आदित्य, मैं उसी नंबर पर scholarship process की details WhatsApp पर भेज द…" at bounding box center [813, 540] width 513 height 77
click at [119, 127] on link "Dashboard" at bounding box center [102, 134] width 179 height 29
